Goal: Task Accomplishment & Management: Use online tool/utility

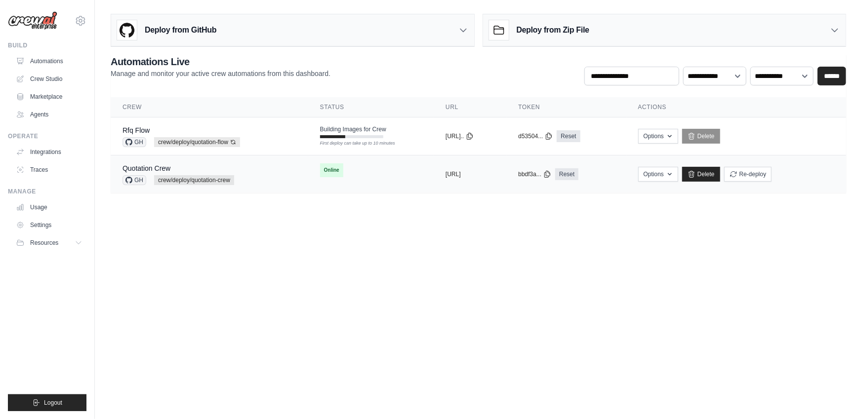
click at [257, 184] on div "Quotation Crew GH crew/deploy/quotation-crew" at bounding box center [209, 174] width 174 height 22
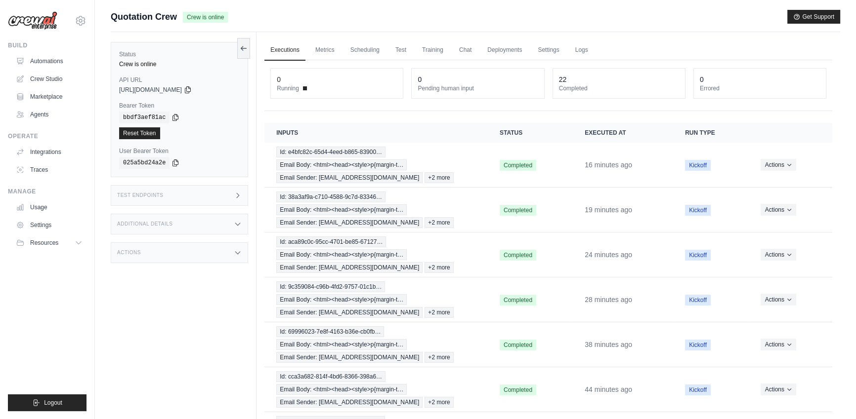
click at [234, 200] on div "Test Endpoints" at bounding box center [179, 195] width 137 height 21
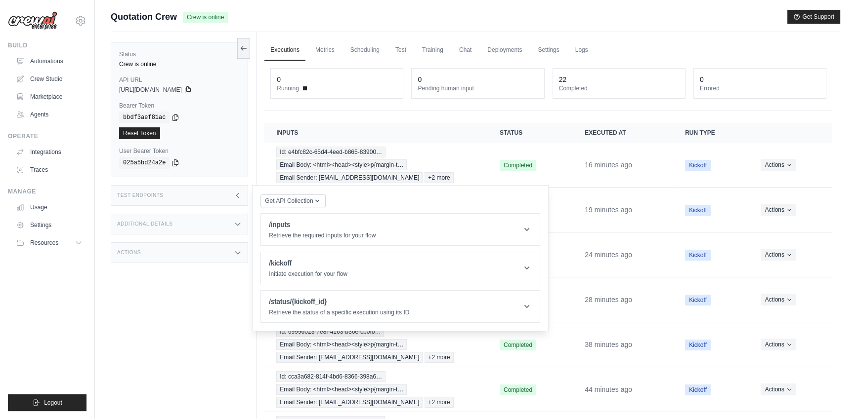
click at [234, 200] on div "Test Endpoints" at bounding box center [179, 195] width 137 height 21
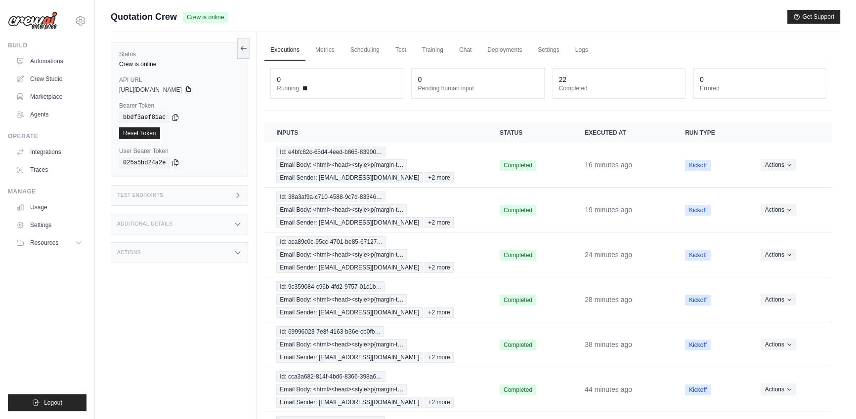
click at [234, 200] on div "Test Endpoints" at bounding box center [179, 195] width 137 height 21
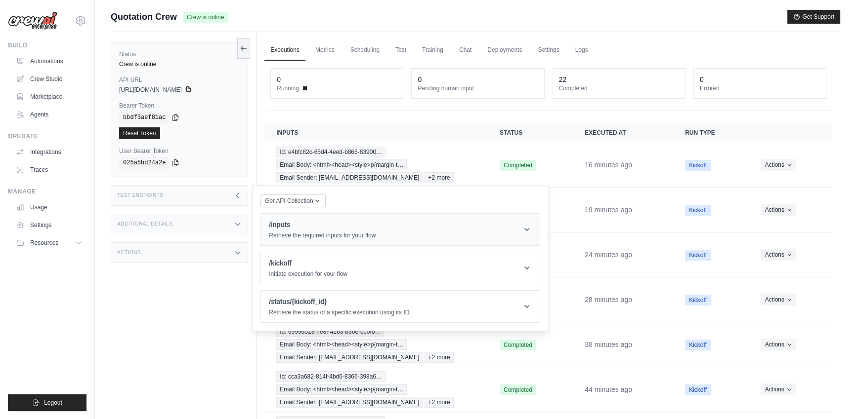
click at [347, 215] on header "/inputs Retrieve the required inputs for your flow" at bounding box center [400, 230] width 279 height 32
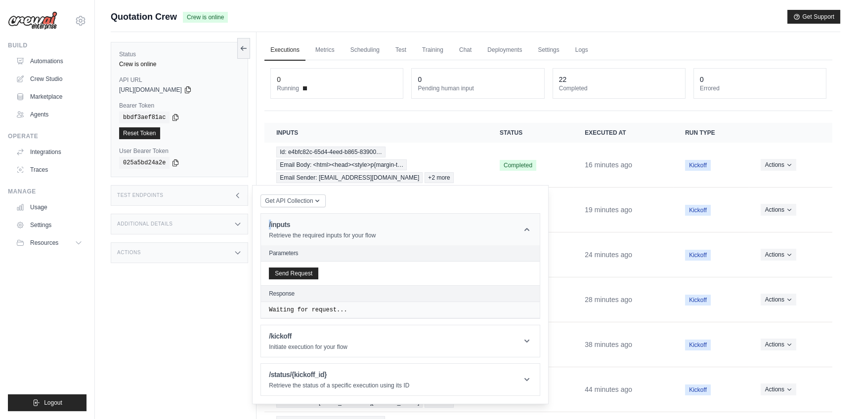
click at [342, 217] on header "/inputs Retrieve the required inputs for your flow" at bounding box center [400, 230] width 279 height 32
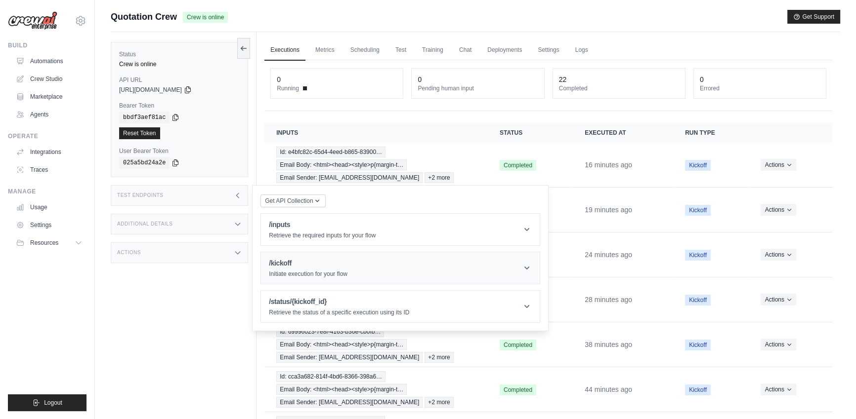
click at [321, 269] on div "/kickoff Initiate execution for your flow" at bounding box center [308, 268] width 79 height 20
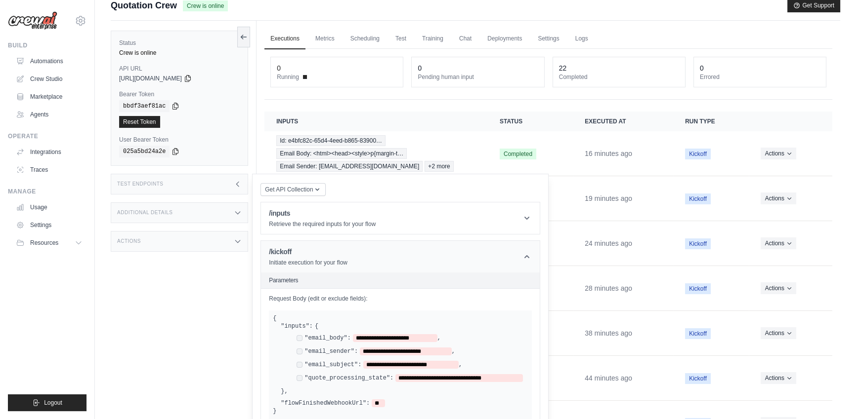
scroll to position [14, 0]
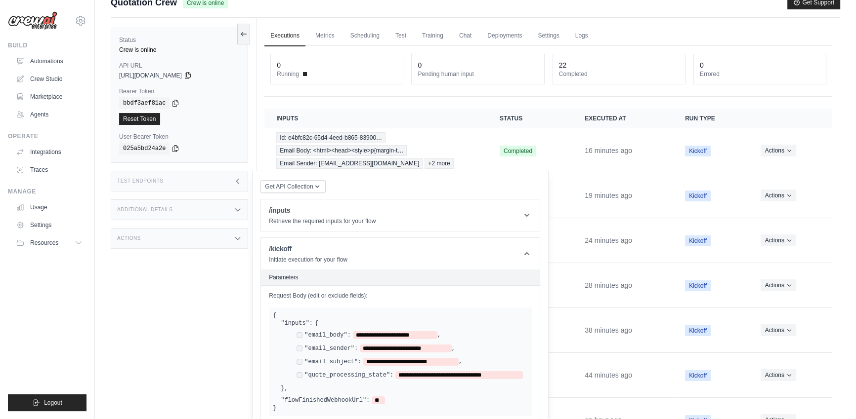
click at [182, 320] on div "Status Crew is online API URL copied https://s1-crewai-97689c9b-2f83-47bb-bee0-…" at bounding box center [184, 227] width 146 height 419
click at [185, 331] on div "Status Crew is online API URL copied https://s1-crewai-97689c9b-2f83-47bb-bee0-…" at bounding box center [184, 227] width 146 height 419
click at [183, 179] on div "Test Endpoints" at bounding box center [179, 181] width 137 height 21
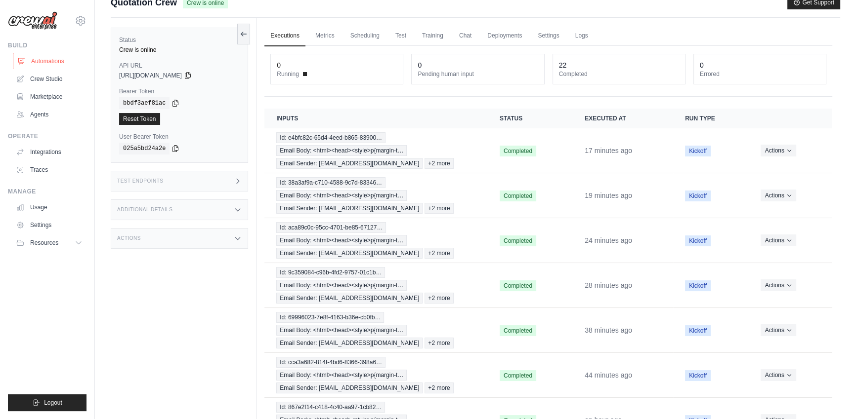
click at [56, 61] on link "Automations" at bounding box center [50, 61] width 75 height 16
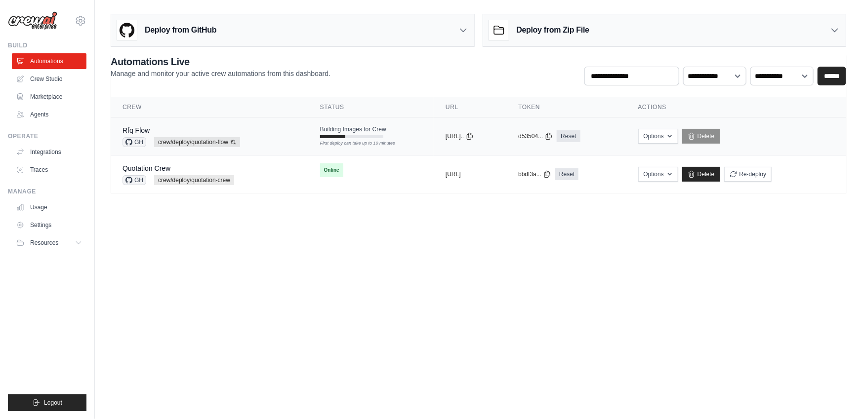
click at [266, 143] on div "Rfq Flow GH crew/deploy/quotation-flow Auto-deploy enabled" at bounding box center [209, 136] width 174 height 22
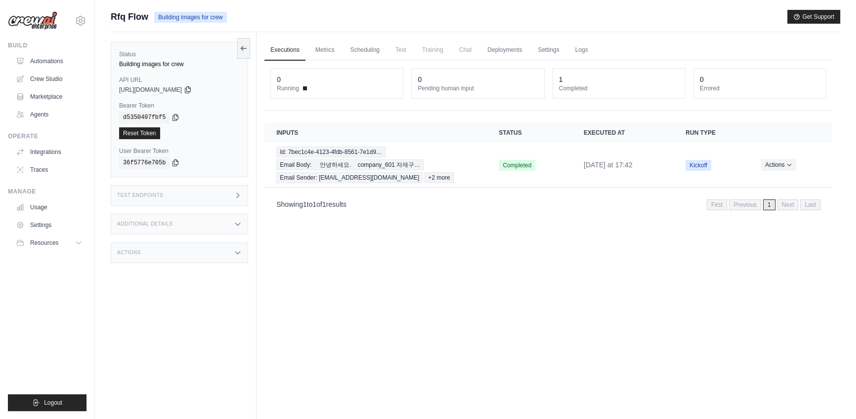
click at [237, 230] on div "Additional Details" at bounding box center [179, 224] width 137 height 21
click at [195, 198] on div "Test Endpoints" at bounding box center [179, 195] width 137 height 21
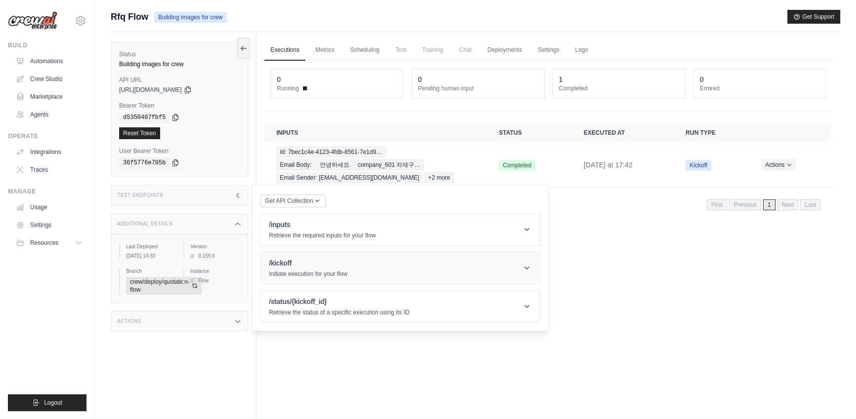
click at [320, 264] on h1 "/kickoff" at bounding box center [308, 263] width 79 height 10
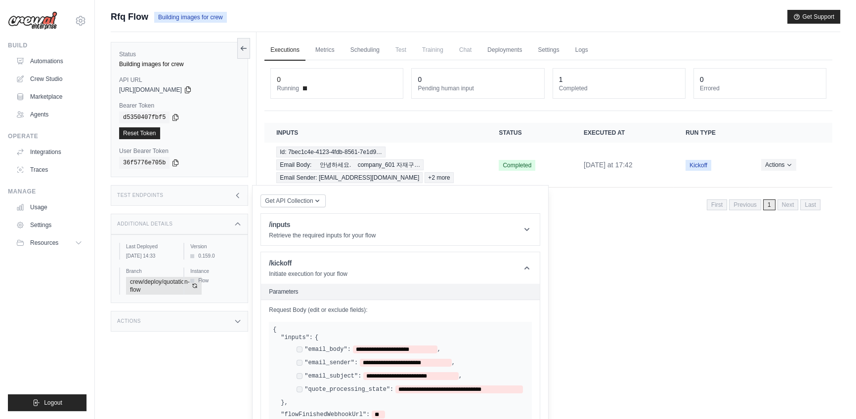
click at [582, 334] on div "Executions Metrics Scheduling Test Training Chat Deployments Settings Logs 0 Ru…" at bounding box center [547, 241] width 583 height 419
click at [603, 241] on div "Executions Metrics Scheduling Test Training Chat Deployments Settings Logs 0 Ru…" at bounding box center [547, 241] width 583 height 419
click at [61, 62] on link "Automations" at bounding box center [50, 61] width 75 height 16
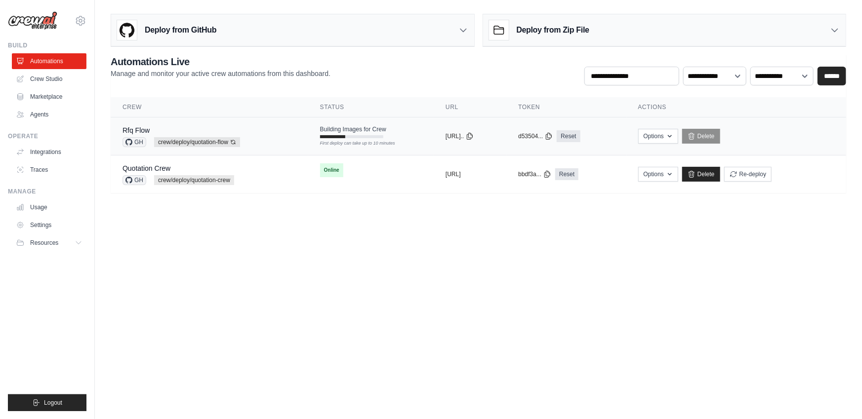
click at [774, 148] on td "Options Export React JSX Component Export React TSX Component Export MCP Server…" at bounding box center [736, 137] width 220 height 38
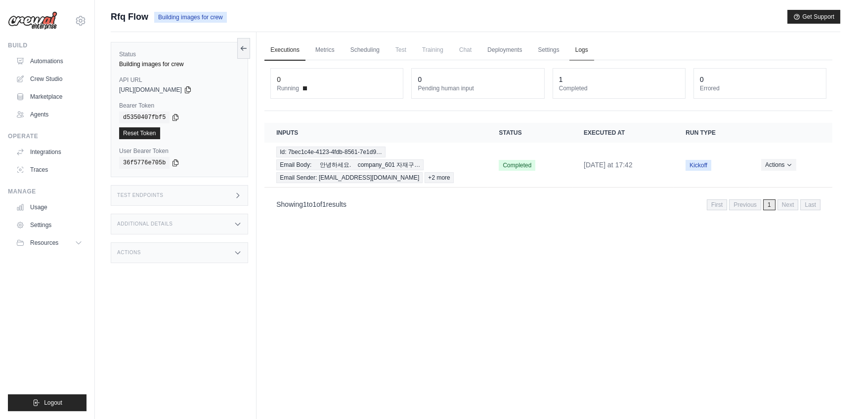
click at [569, 47] on link "Logs" at bounding box center [581, 50] width 25 height 21
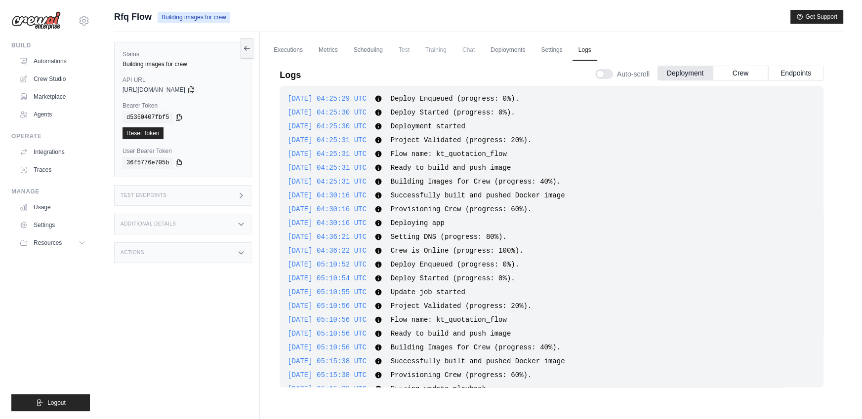
scroll to position [484, 0]
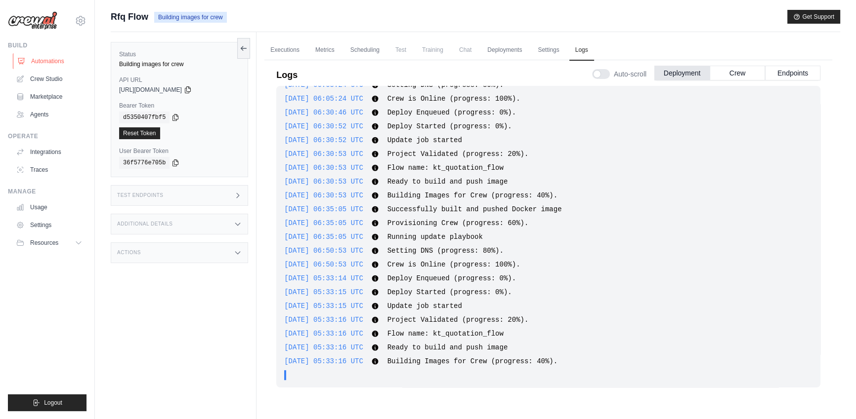
click at [60, 56] on link "Automations" at bounding box center [50, 61] width 75 height 16
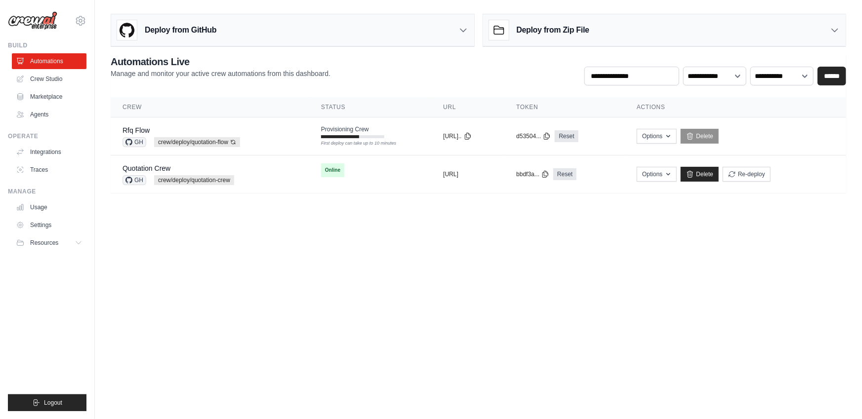
click at [241, 273] on body "[PERSON_NAME][EMAIL_ADDRESS][PERSON_NAME][DOMAIN_NAME] Settings Build Automatio…" at bounding box center [431, 209] width 862 height 419
click at [340, 267] on body "[PERSON_NAME][EMAIL_ADDRESS][PERSON_NAME][DOMAIN_NAME] Settings Build Automatio…" at bounding box center [431, 209] width 862 height 419
click at [444, 244] on body "[PERSON_NAME][EMAIL_ADDRESS][PERSON_NAME][DOMAIN_NAME] Settings Build Automatio…" at bounding box center [431, 209] width 862 height 419
click at [504, 144] on td "copied [URL].." at bounding box center [467, 137] width 73 height 38
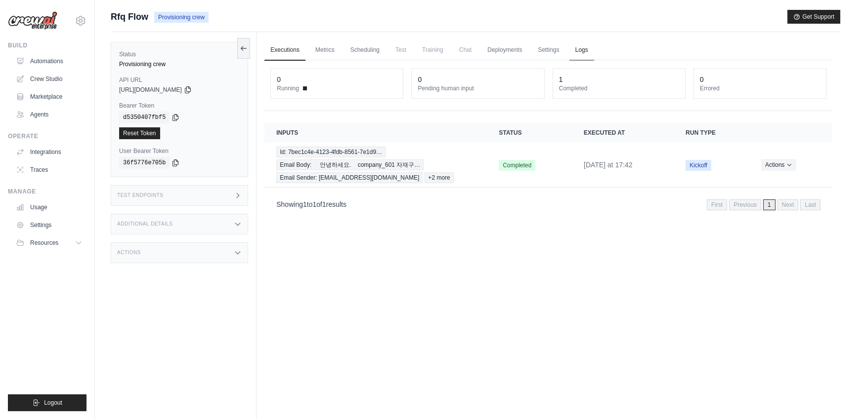
click at [572, 53] on link "Logs" at bounding box center [581, 50] width 25 height 21
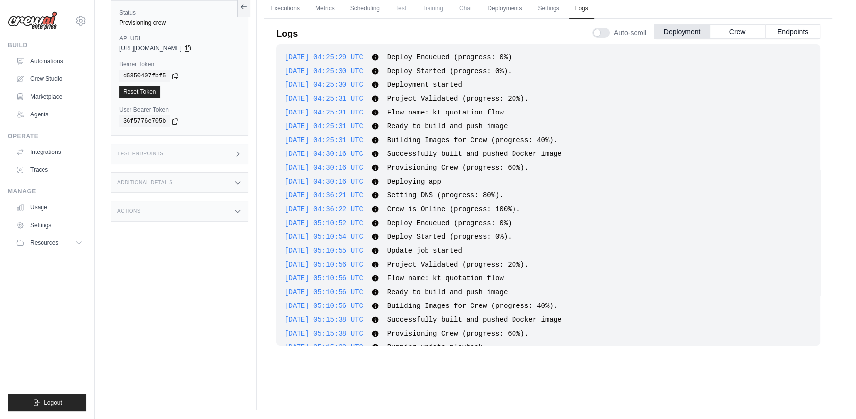
scroll to position [526, 0]
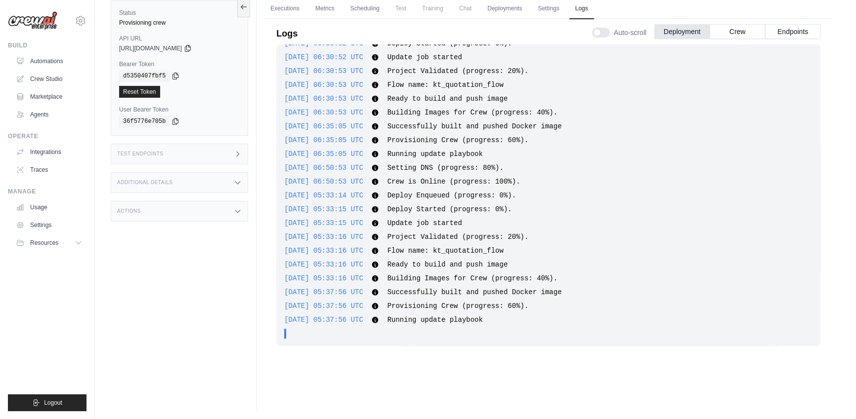
click at [522, 257] on div "2025-08-20 04:25:29 UTC Deploy Enqueued (progress: 0%). Show more Show less 202…" at bounding box center [548, 195] width 544 height 302
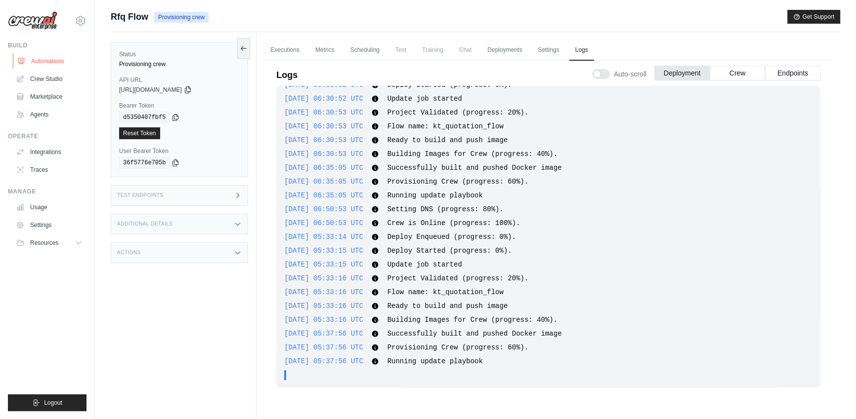
click at [58, 62] on link "Automations" at bounding box center [50, 61] width 75 height 16
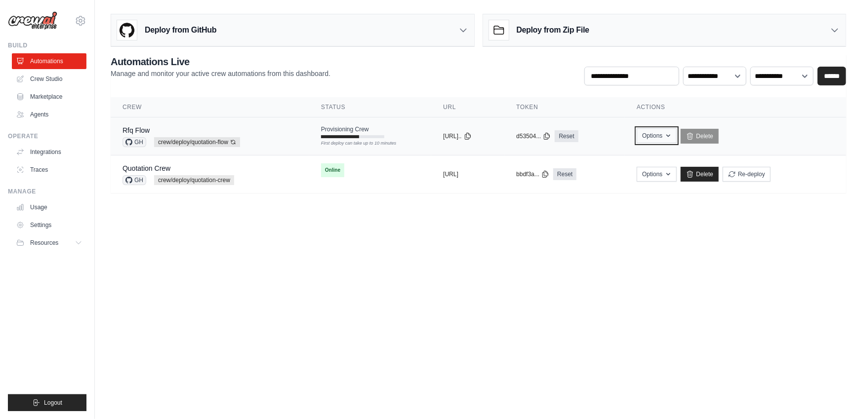
click at [672, 137] on icon "button" at bounding box center [668, 136] width 8 height 8
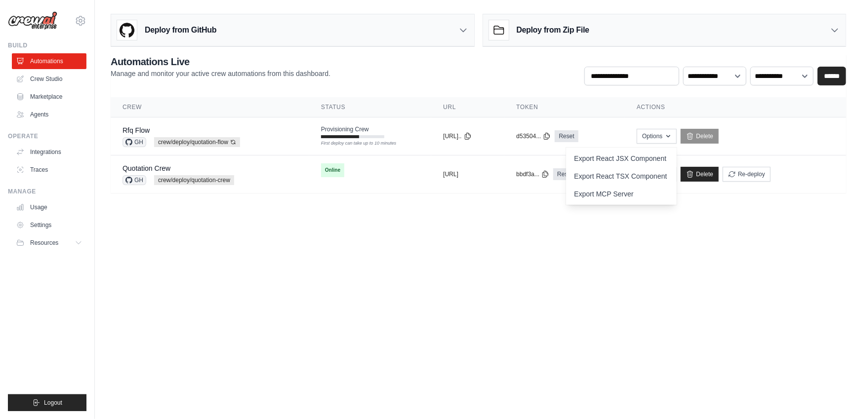
click at [628, 240] on body "jae-hyun.lee@kt.com Settings Build Automations Crew Studio" at bounding box center [431, 209] width 862 height 419
click at [196, 125] on div "Rfq Flow" at bounding box center [181, 130] width 118 height 10
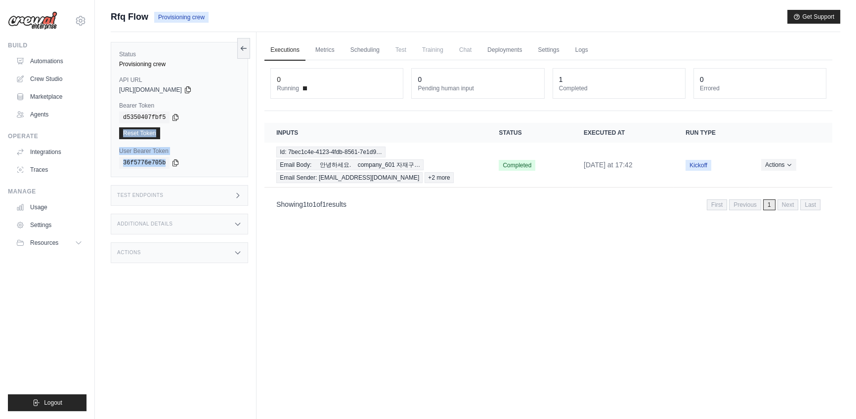
drag, startPoint x: 0, startPoint y: 0, endPoint x: 255, endPoint y: 167, distance: 304.7
click at [254, 166] on div "Status Provisioning crew API URL copied [URL][DOMAIN_NAME] Bearer Token copied …" at bounding box center [184, 241] width 146 height 419
click at [299, 253] on div "Executions Metrics Scheduling Test Training Chat Deployments Settings Logs 0 Ru…" at bounding box center [547, 241] width 583 height 419
click at [461, 289] on div "Executions Metrics Scheduling Test Training Chat Deployments Settings Logs 0 Ru…" at bounding box center [547, 241] width 583 height 419
click at [473, 288] on div "Executions Metrics Scheduling Test Training Chat Deployments Settings Logs 0 Ru…" at bounding box center [547, 241] width 583 height 419
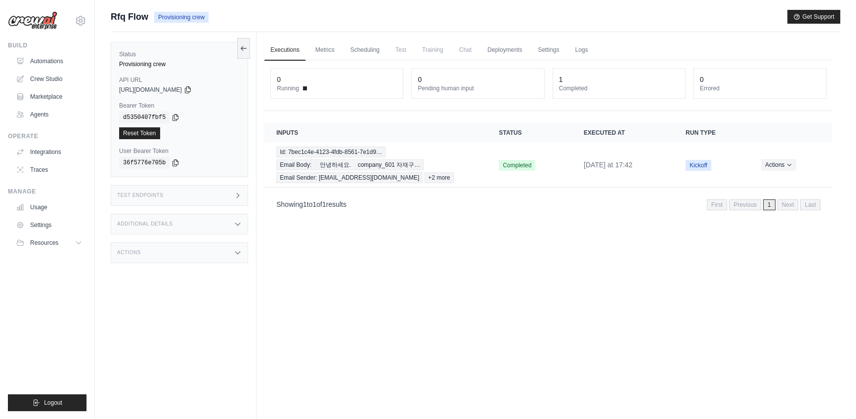
click at [473, 288] on div "Executions Metrics Scheduling Test Training Chat Deployments Settings Logs 0 Ru…" at bounding box center [547, 241] width 583 height 419
click at [446, 264] on div "Executions Metrics Scheduling Test Training Chat Deployments Settings Logs 0 Ru…" at bounding box center [547, 241] width 583 height 419
click at [70, 61] on link "Automations" at bounding box center [50, 61] width 75 height 16
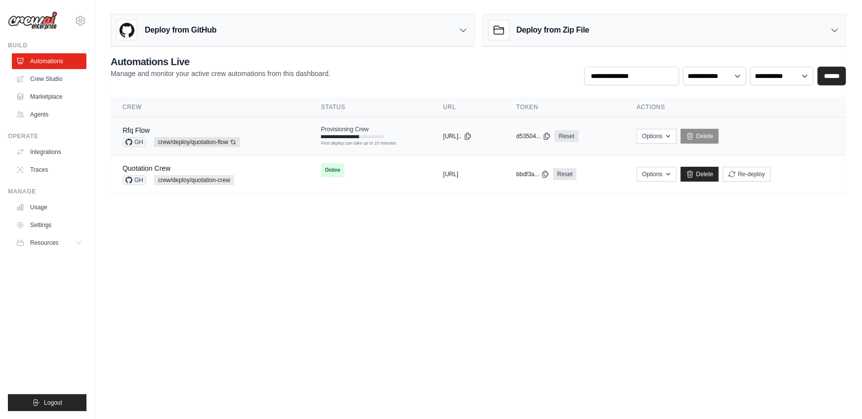
click at [361, 135] on div "First deploy can take up to 10 minutes" at bounding box center [352, 136] width 63 height 3
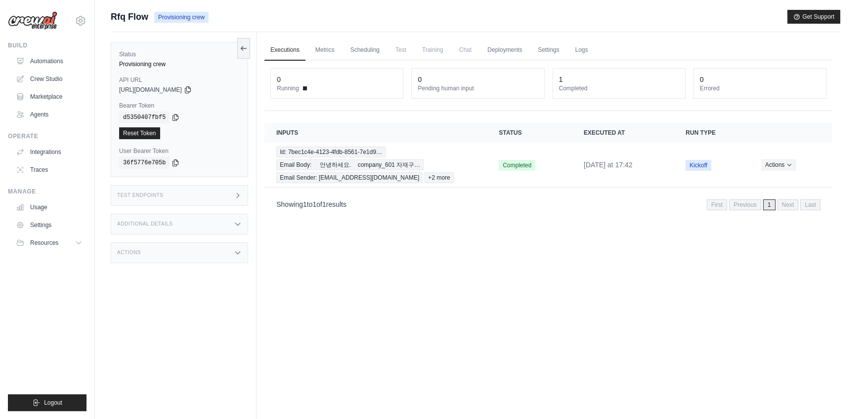
click at [395, 51] on span "Test" at bounding box center [400, 50] width 23 height 20
click at [46, 66] on link "Automations" at bounding box center [50, 61] width 75 height 16
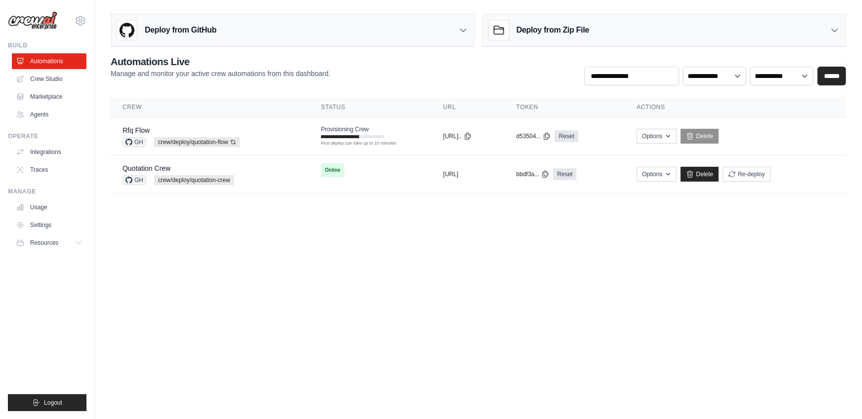
click at [532, 342] on body "jae-hyun.lee@kt.com Settings Build Automations Crew Studio" at bounding box center [431, 209] width 862 height 419
click at [384, 140] on td "Provisioning Crew First deploy can take up to 10 minutes" at bounding box center [370, 132] width 122 height 29
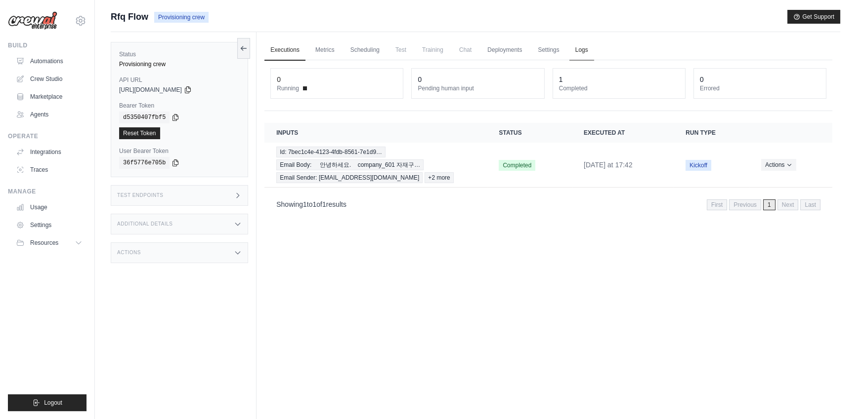
click at [573, 47] on link "Logs" at bounding box center [581, 50] width 25 height 21
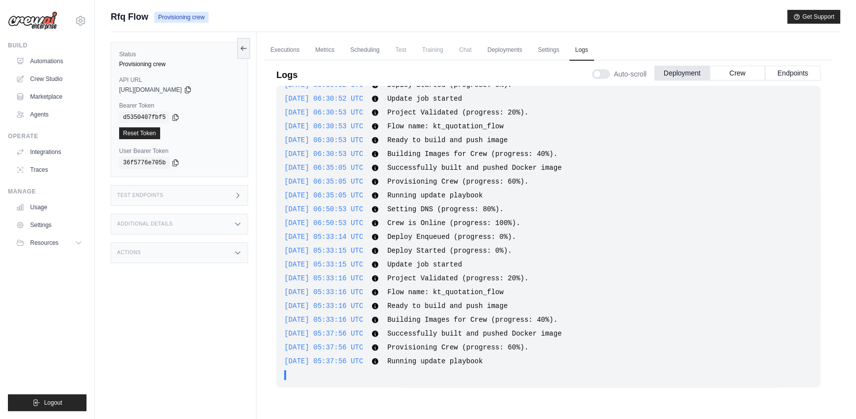
scroll to position [41, 0]
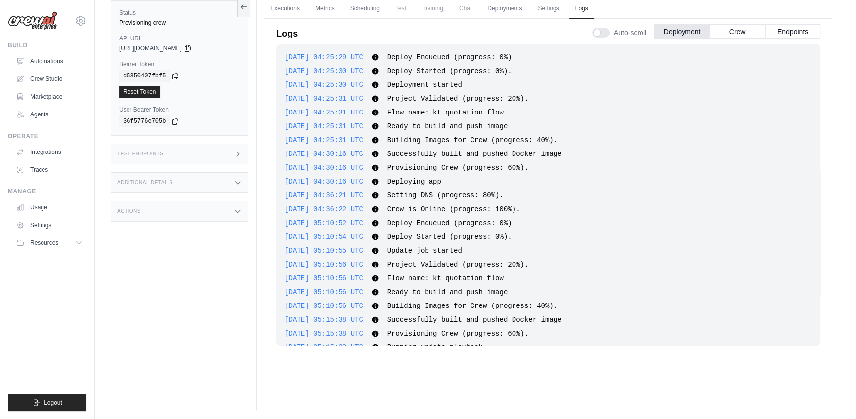
scroll to position [526, 0]
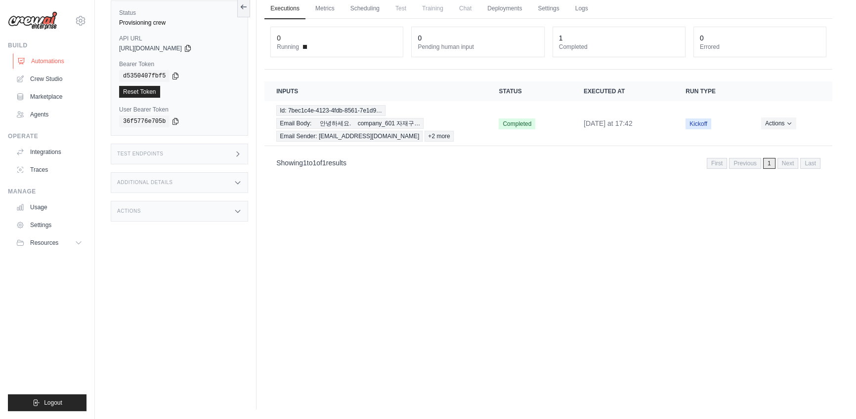
click at [48, 60] on link "Automations" at bounding box center [50, 61] width 75 height 16
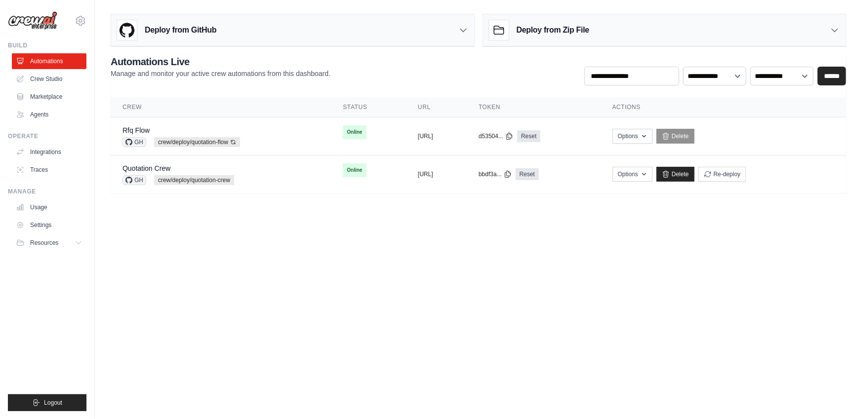
click at [308, 290] on body "jae-hyun.lee@kt.com Settings Build Automations Crew Studio" at bounding box center [431, 209] width 862 height 419
click at [276, 134] on div "Rfq Flow GH crew/deploy/quotation-flow Auto-deploy enabled" at bounding box center [220, 136] width 197 height 22
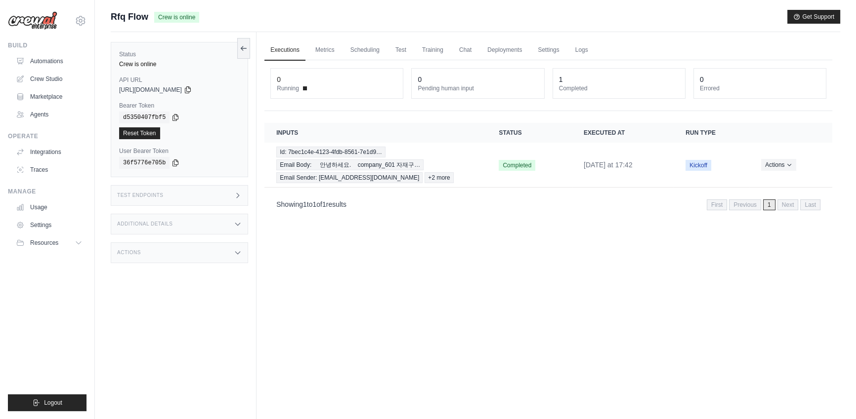
click at [224, 197] on div "Test Endpoints" at bounding box center [179, 195] width 137 height 21
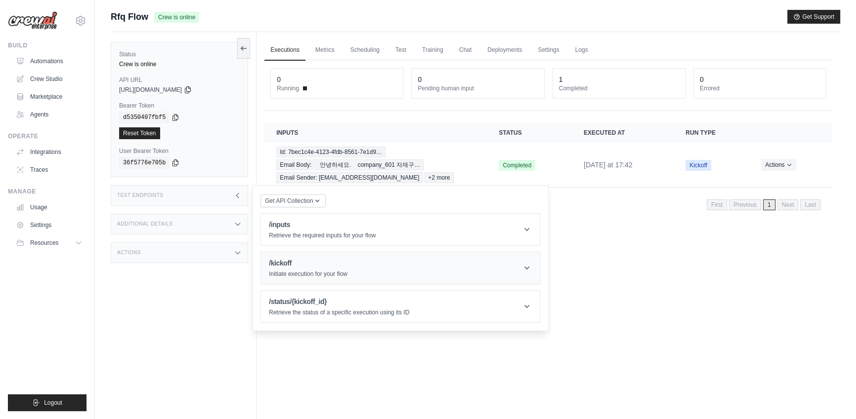
click at [323, 262] on h1 "/kickoff" at bounding box center [308, 263] width 79 height 10
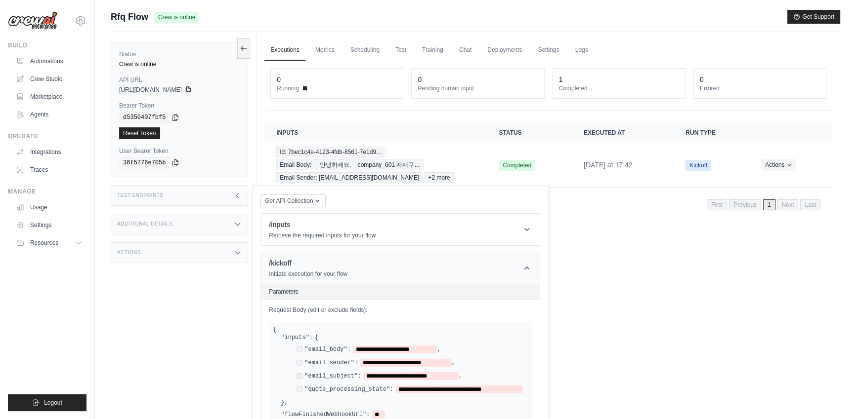
scroll to position [51, 0]
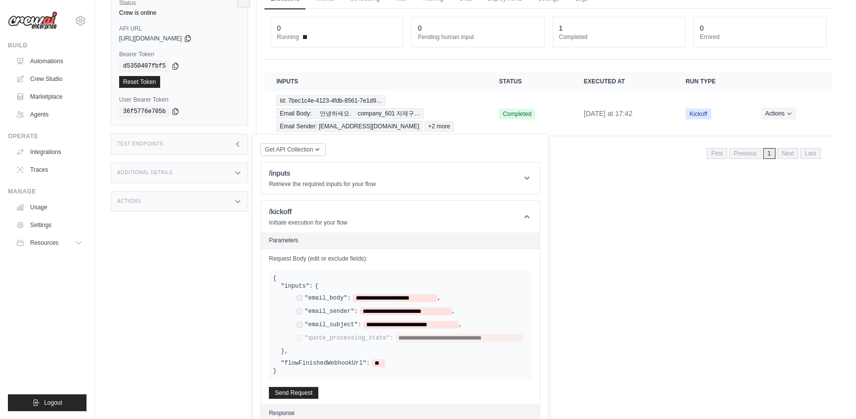
click at [613, 293] on div "Executions Metrics Scheduling Test Training Chat Deployments Settings Logs 0 Ru…" at bounding box center [547, 190] width 583 height 419
